Goal: Obtain resource: Obtain resource

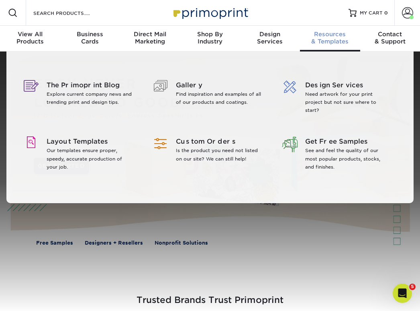
click at [319, 37] on span "Resources" at bounding box center [330, 34] width 60 height 7
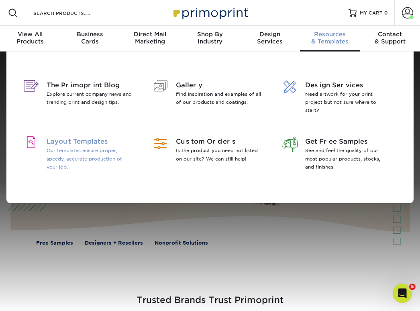
click at [82, 148] on p "Our templates ensure proper, speedy, accurate production of your job." at bounding box center [89, 158] width 85 height 24
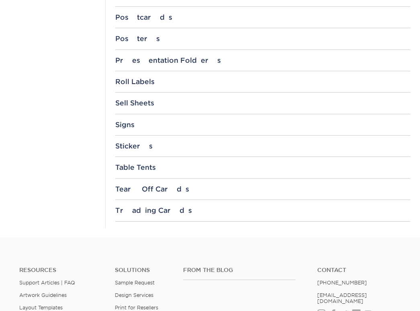
scroll to position [841, 0]
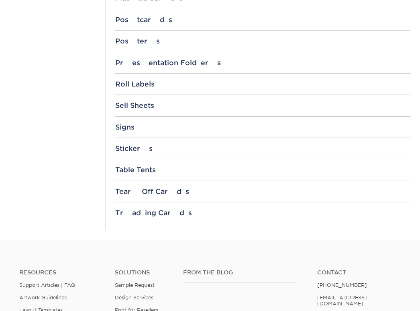
click at [137, 212] on div "Trading Cards" at bounding box center [263, 213] width 296 height 8
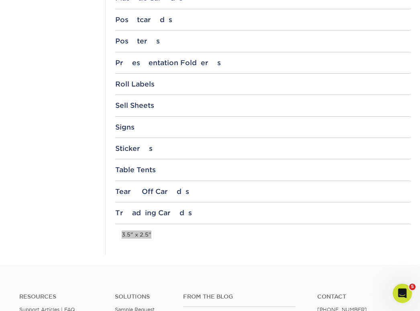
scroll to position [0, 0]
